Goal: Task Accomplishment & Management: Manage account settings

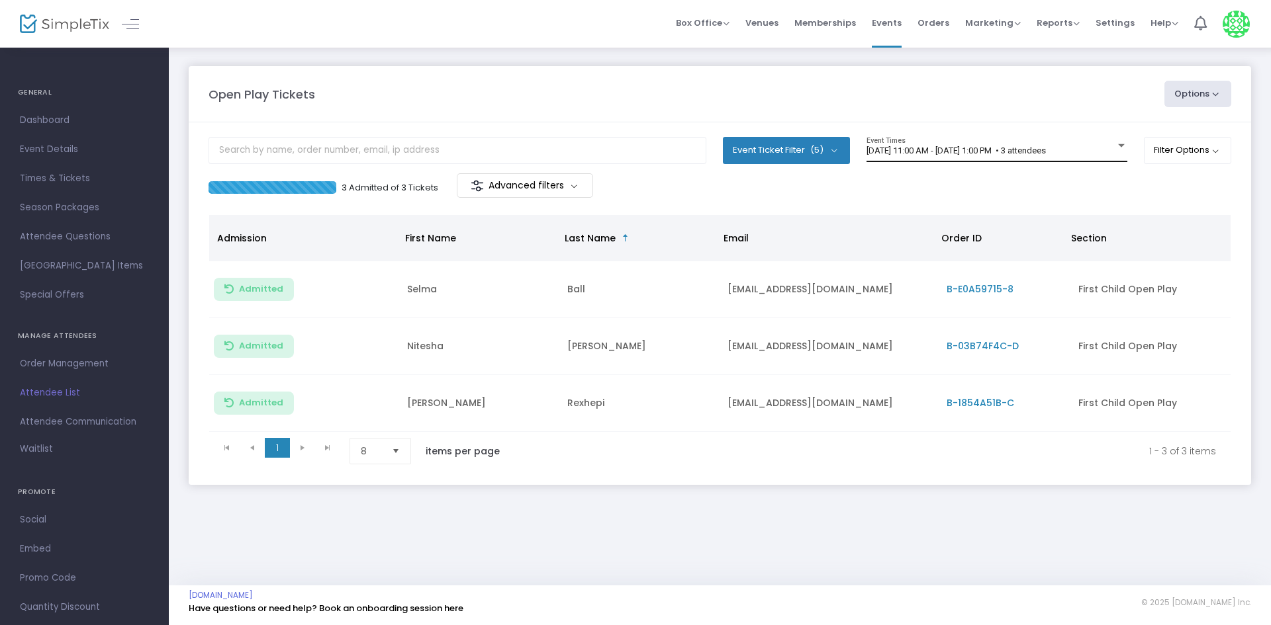
click at [941, 154] on span "9/22/2025 @ 11:00 AM - 9/22/2025 @ 1:00 PM • 3 attendees" at bounding box center [955, 151] width 179 height 10
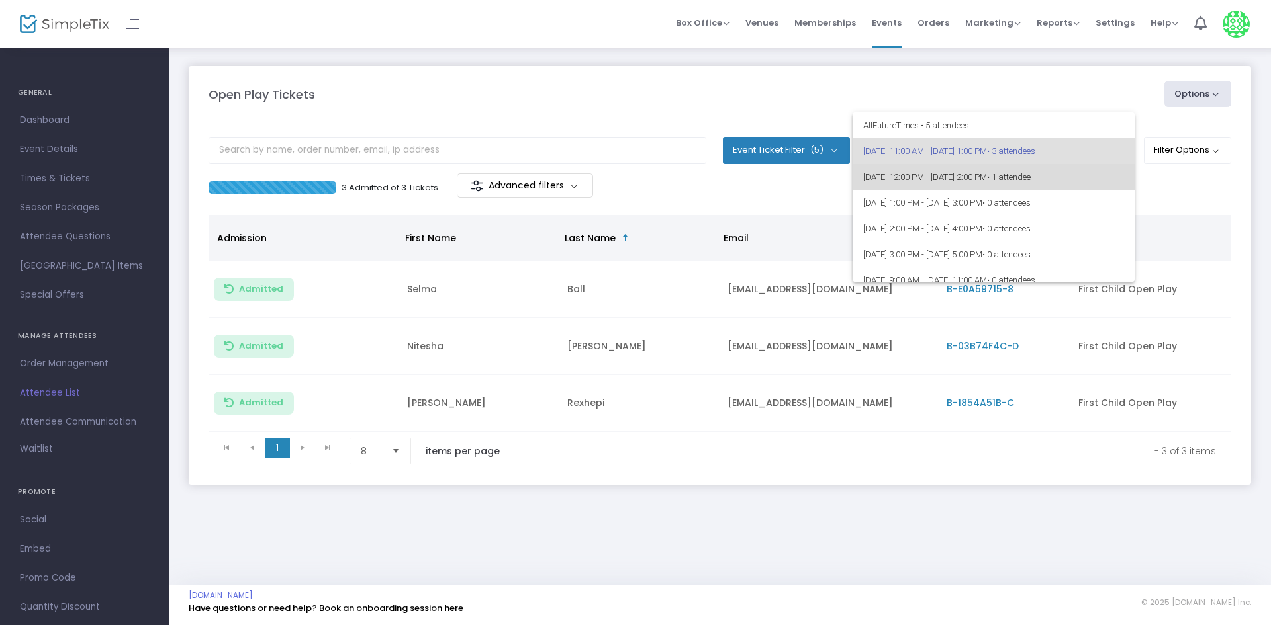
click at [1030, 181] on span "• 1 attendee" at bounding box center [1009, 177] width 44 height 10
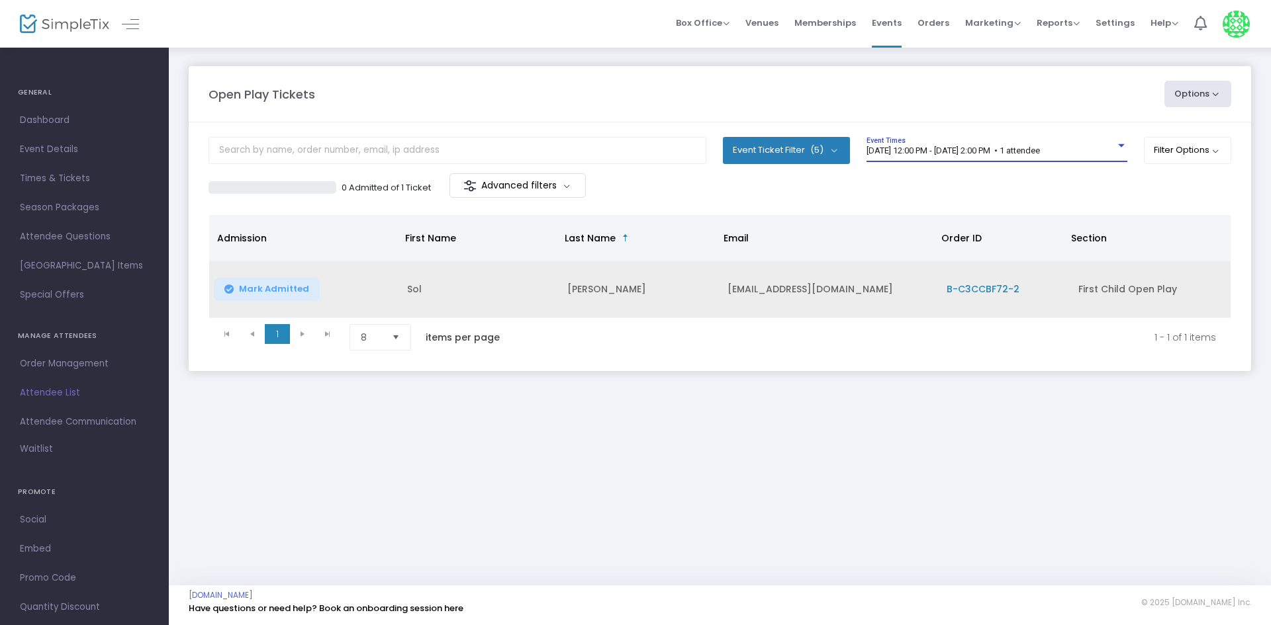
click at [999, 307] on td "B-C3CCBF72-2" at bounding box center [1003, 289] width 131 height 57
click at [993, 294] on span "B-C3CCBF72-2" at bounding box center [982, 289] width 73 height 13
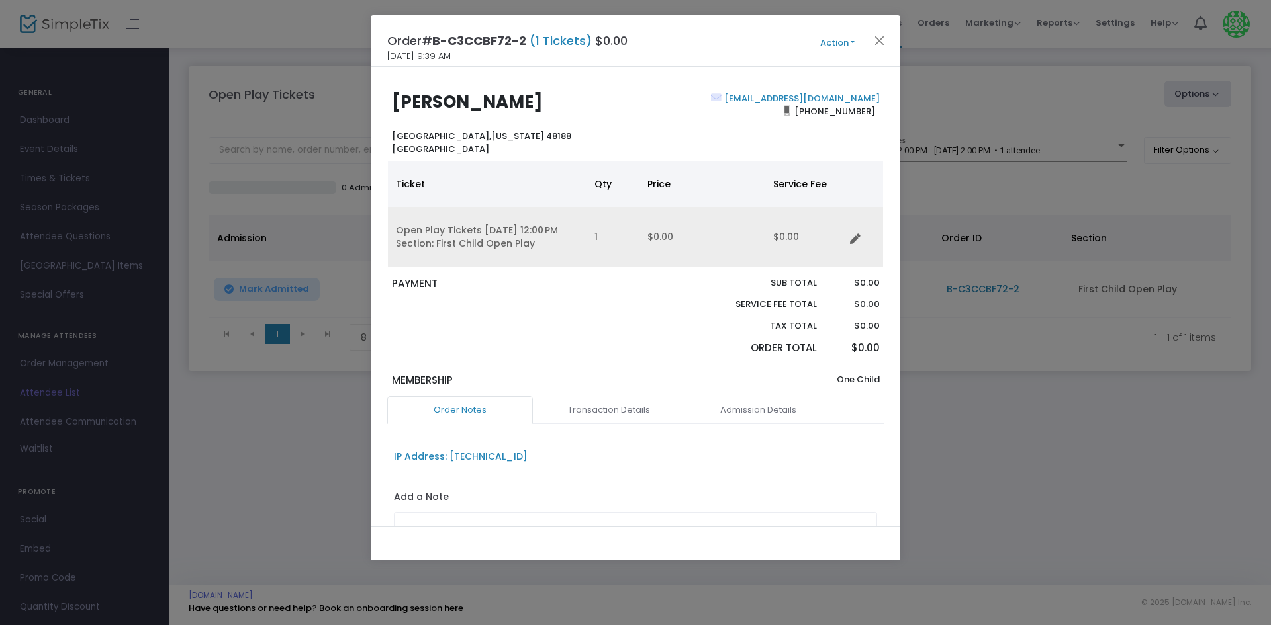
click at [850, 240] on icon "Data table" at bounding box center [855, 239] width 11 height 11
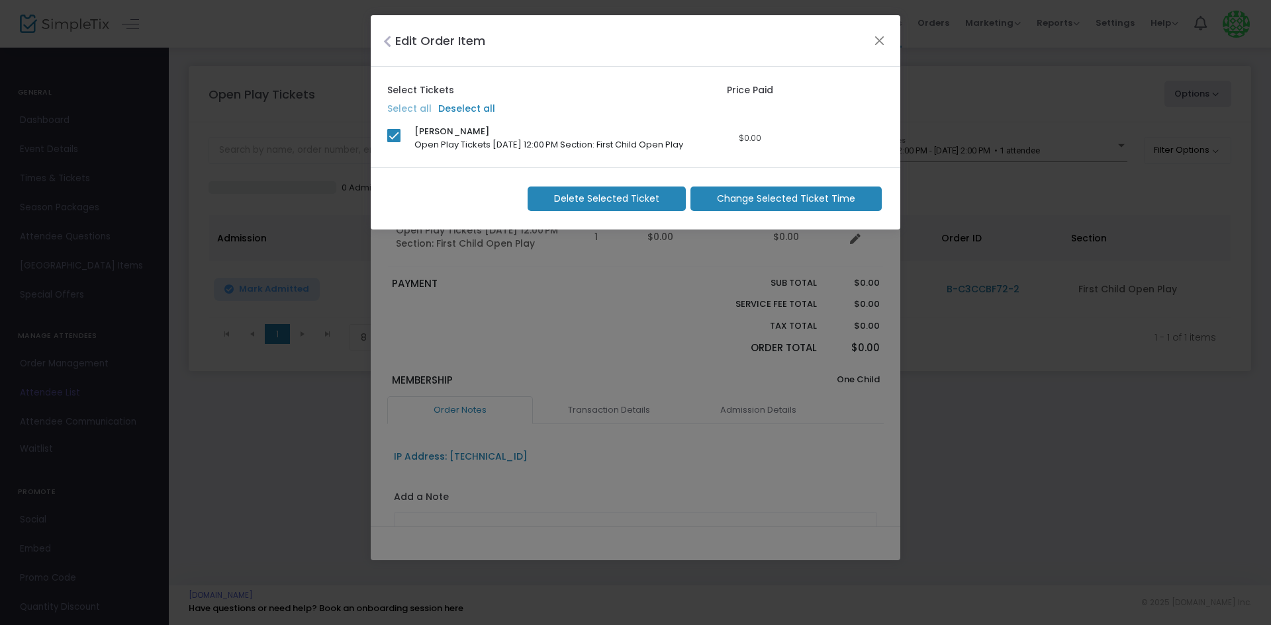
click at [565, 201] on span "Delete Selected Ticket" at bounding box center [606, 199] width 105 height 14
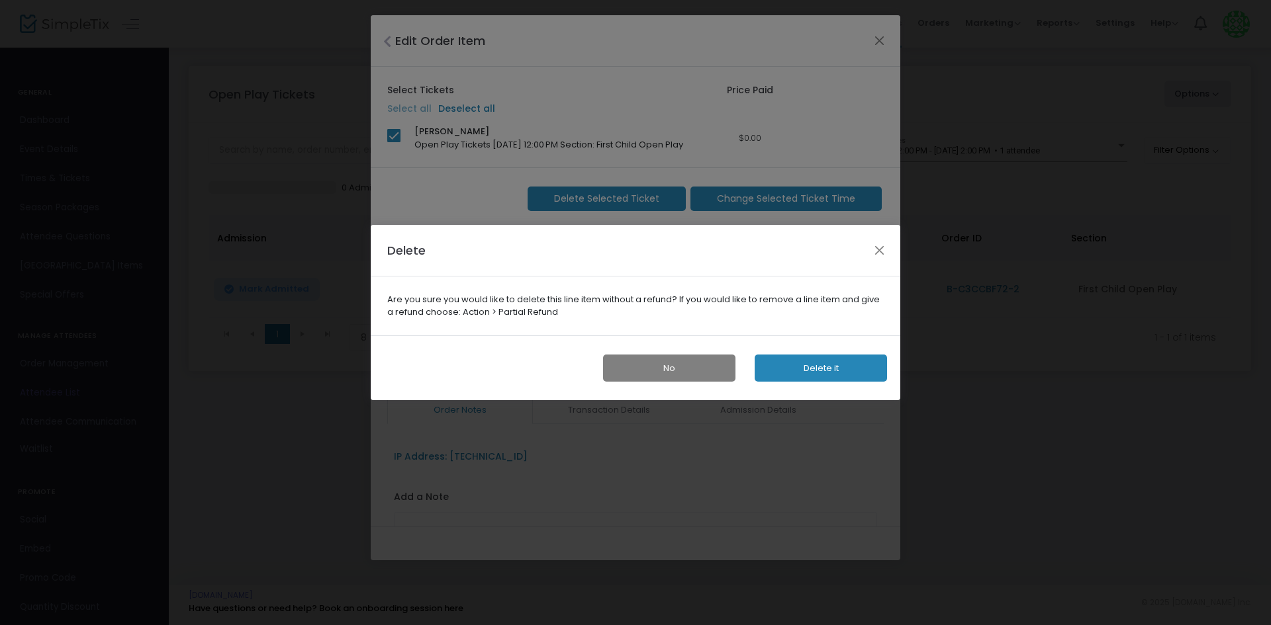
click at [862, 148] on ngb-modal-window "Delete Are you sure you would like to delete this line item without a refund? I…" at bounding box center [635, 312] width 1271 height 625
click at [872, 256] on button "Close" at bounding box center [879, 250] width 17 height 17
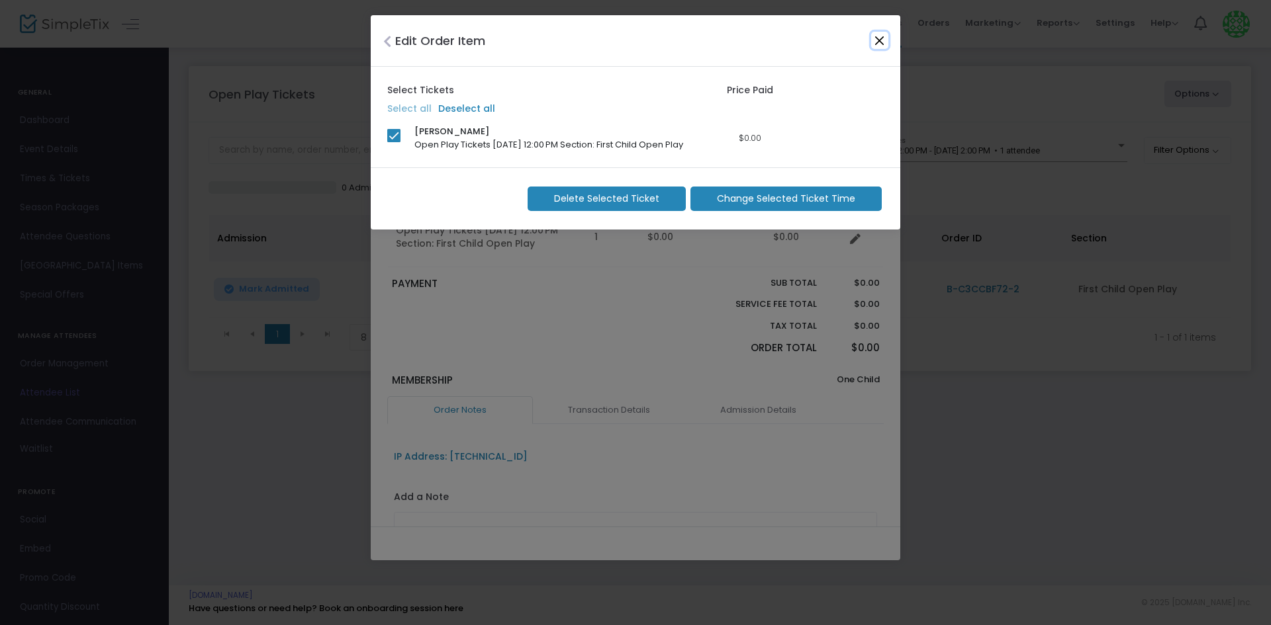
click at [872, 36] on button "Close" at bounding box center [879, 40] width 17 height 17
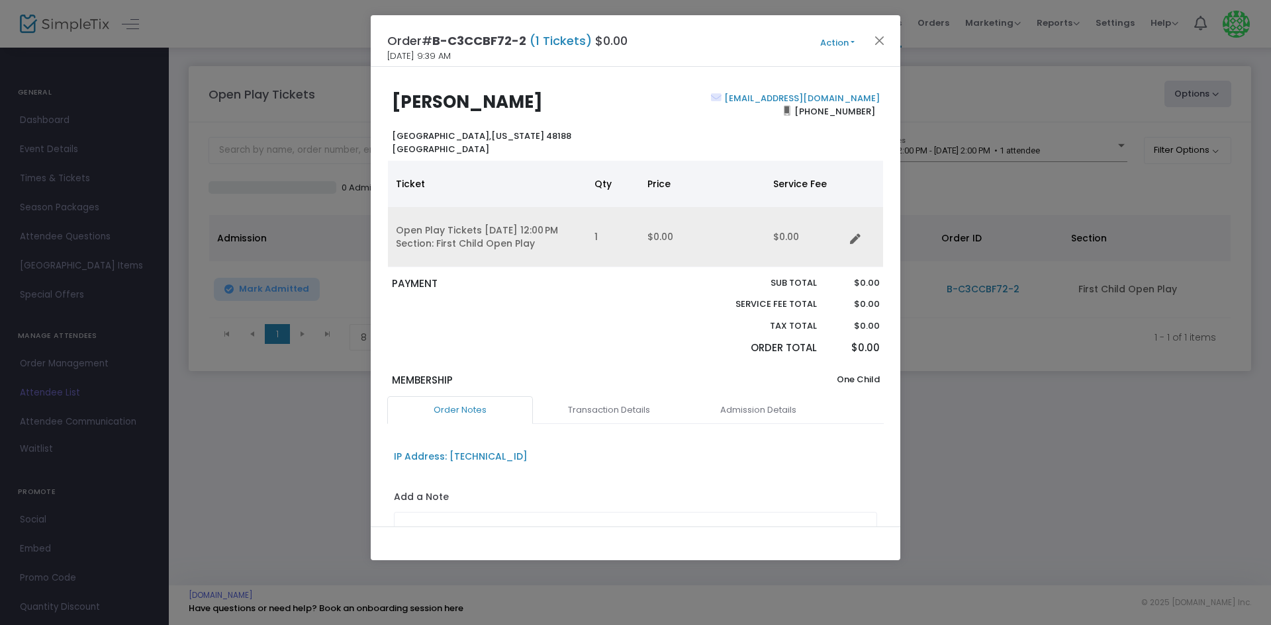
click at [855, 236] on icon "Data table" at bounding box center [855, 239] width 11 height 11
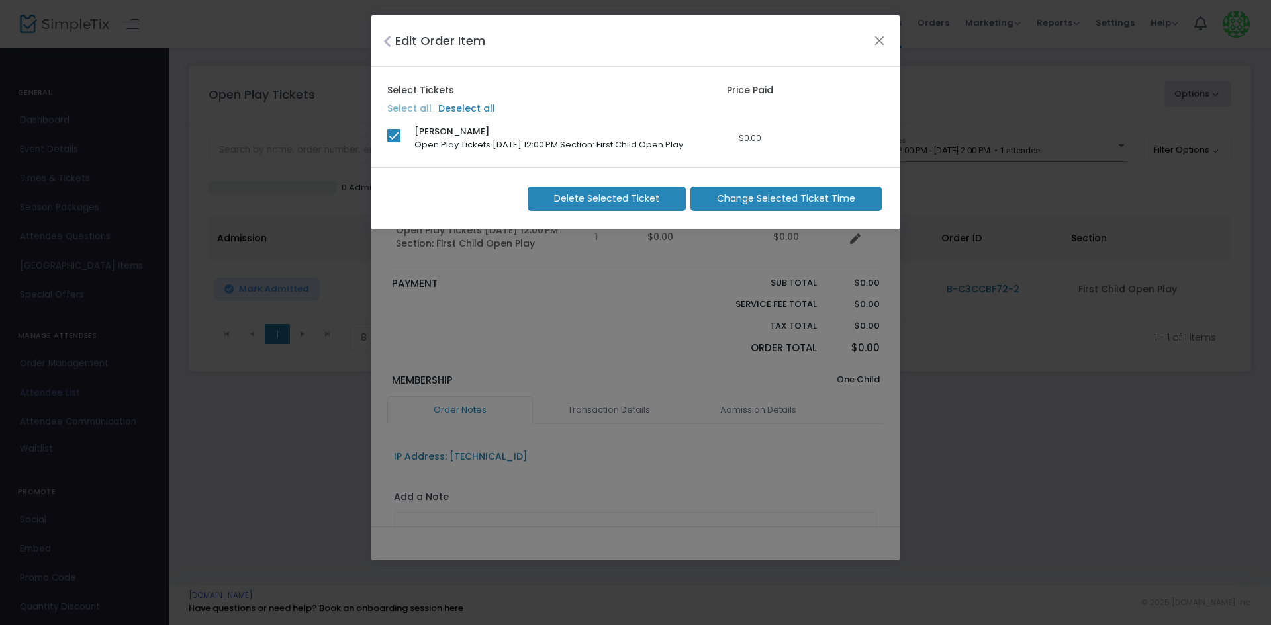
click at [583, 187] on m-button "Delete Selected Ticket" at bounding box center [606, 199] width 158 height 24
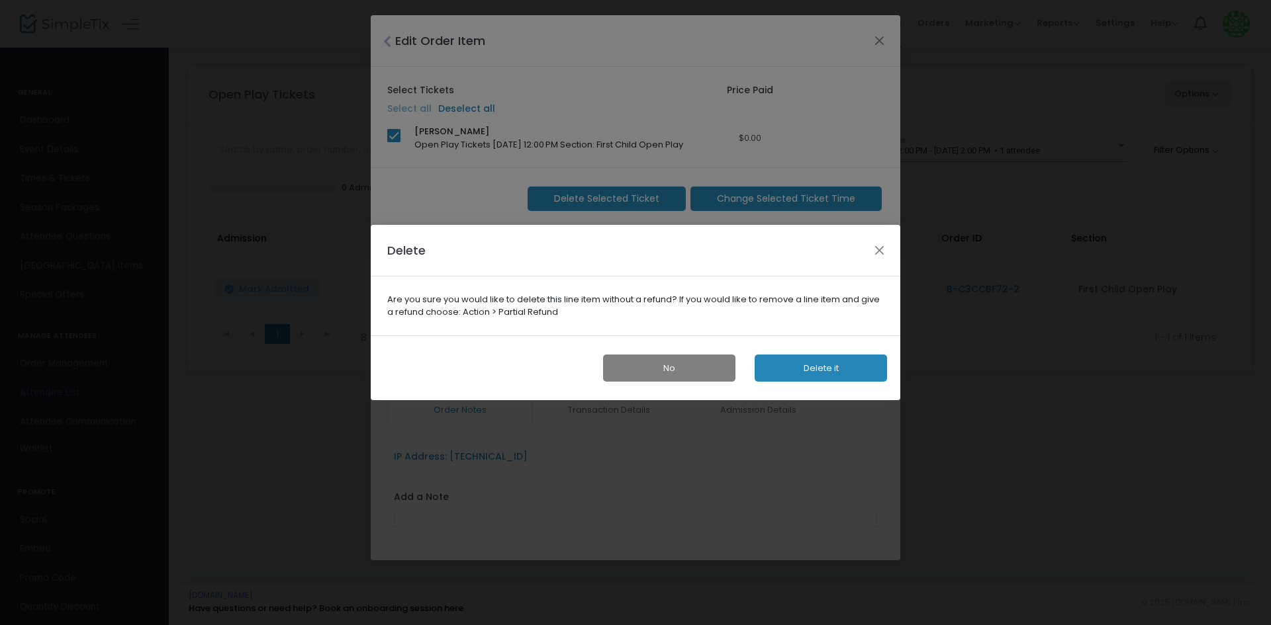
click at [820, 378] on button "Delete it" at bounding box center [820, 368] width 132 height 27
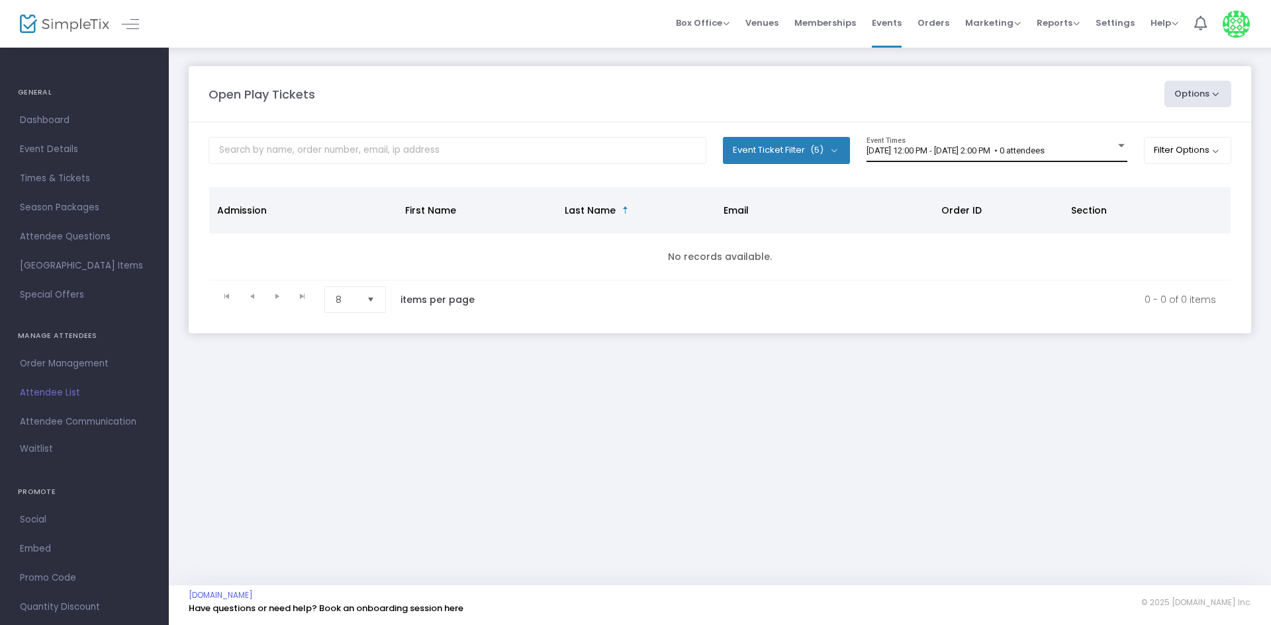
click at [1007, 137] on div "[DATE] 12:00 PM - [DATE] 2:00 PM • 0 attendees Event Times" at bounding box center [996, 149] width 261 height 25
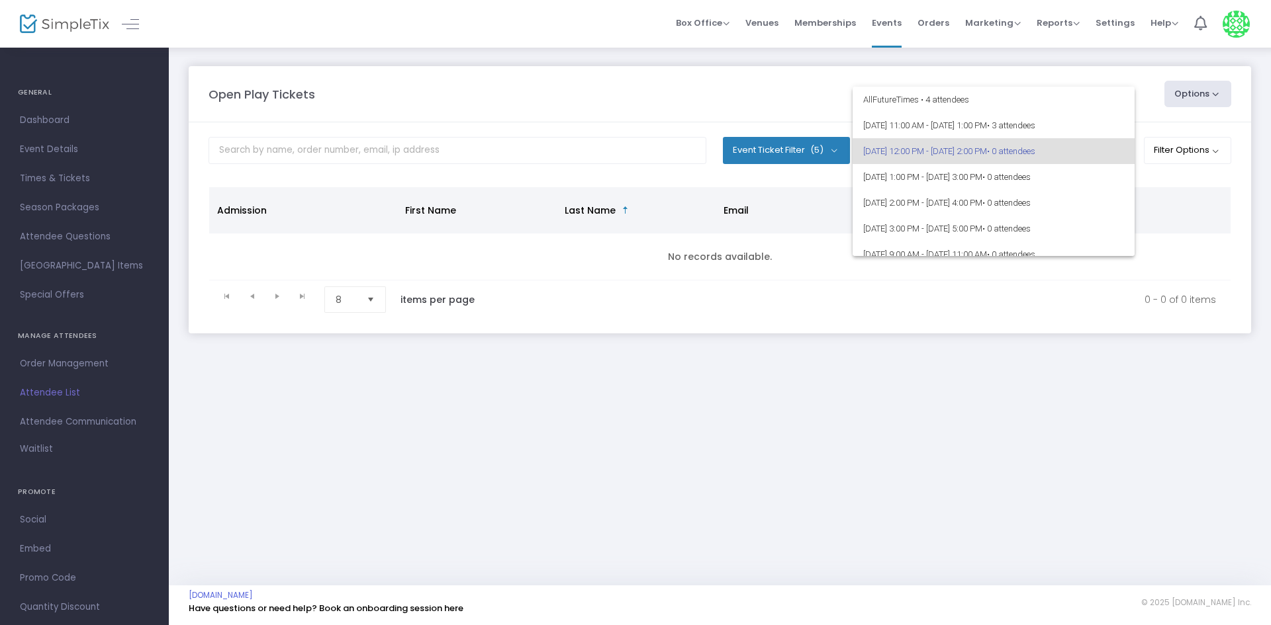
click at [874, 389] on div at bounding box center [635, 312] width 1271 height 625
